Goal: Check status: Check status

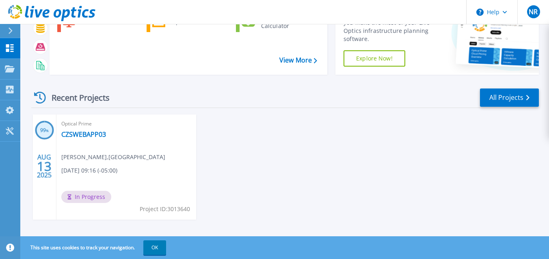
scroll to position [69, 0]
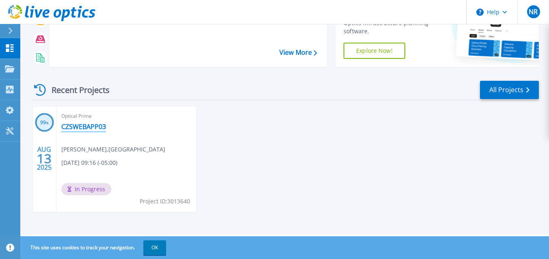
click at [84, 127] on link "CZSWEBAPP03" at bounding box center [83, 127] width 45 height 8
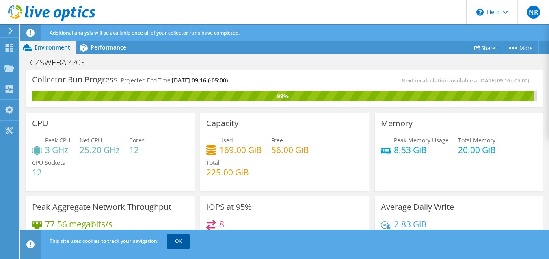
click at [181, 241] on link "OK" at bounding box center [178, 241] width 23 height 15
